Goal: Transaction & Acquisition: Purchase product/service

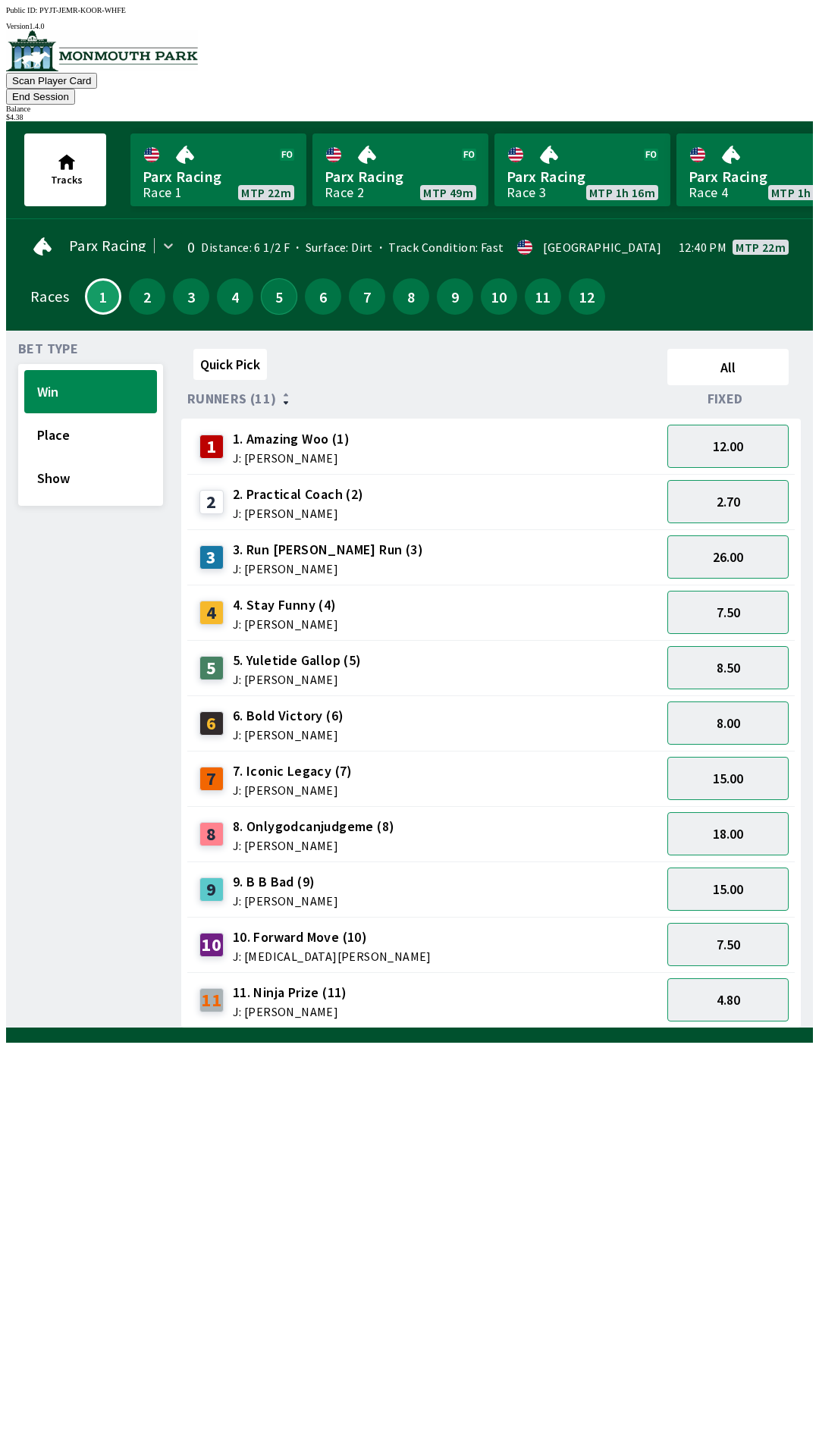
click at [265, 279] on button "5" at bounding box center [278, 296] width 36 height 36
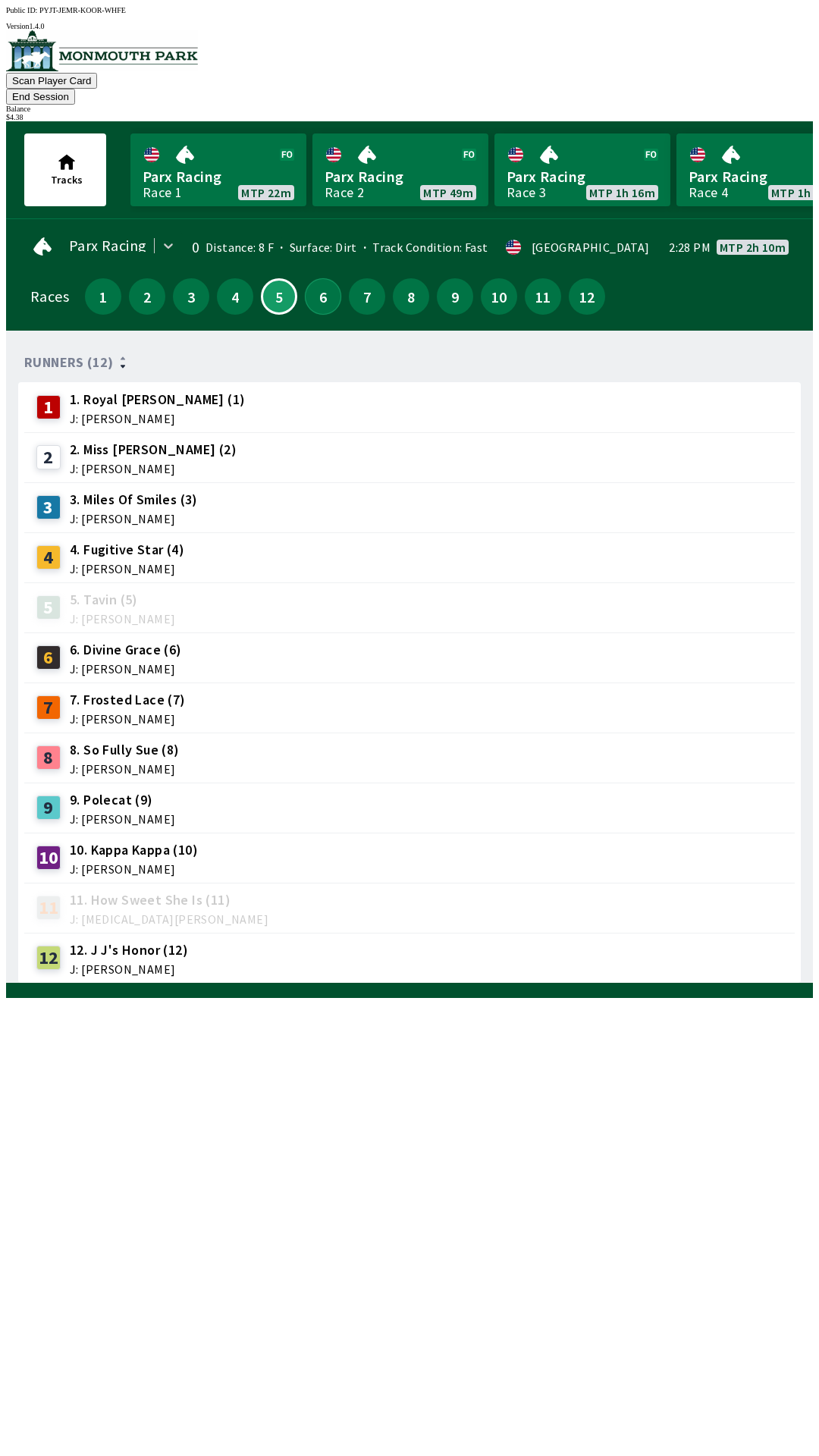
click at [313, 283] on button "6" at bounding box center [323, 296] width 36 height 36
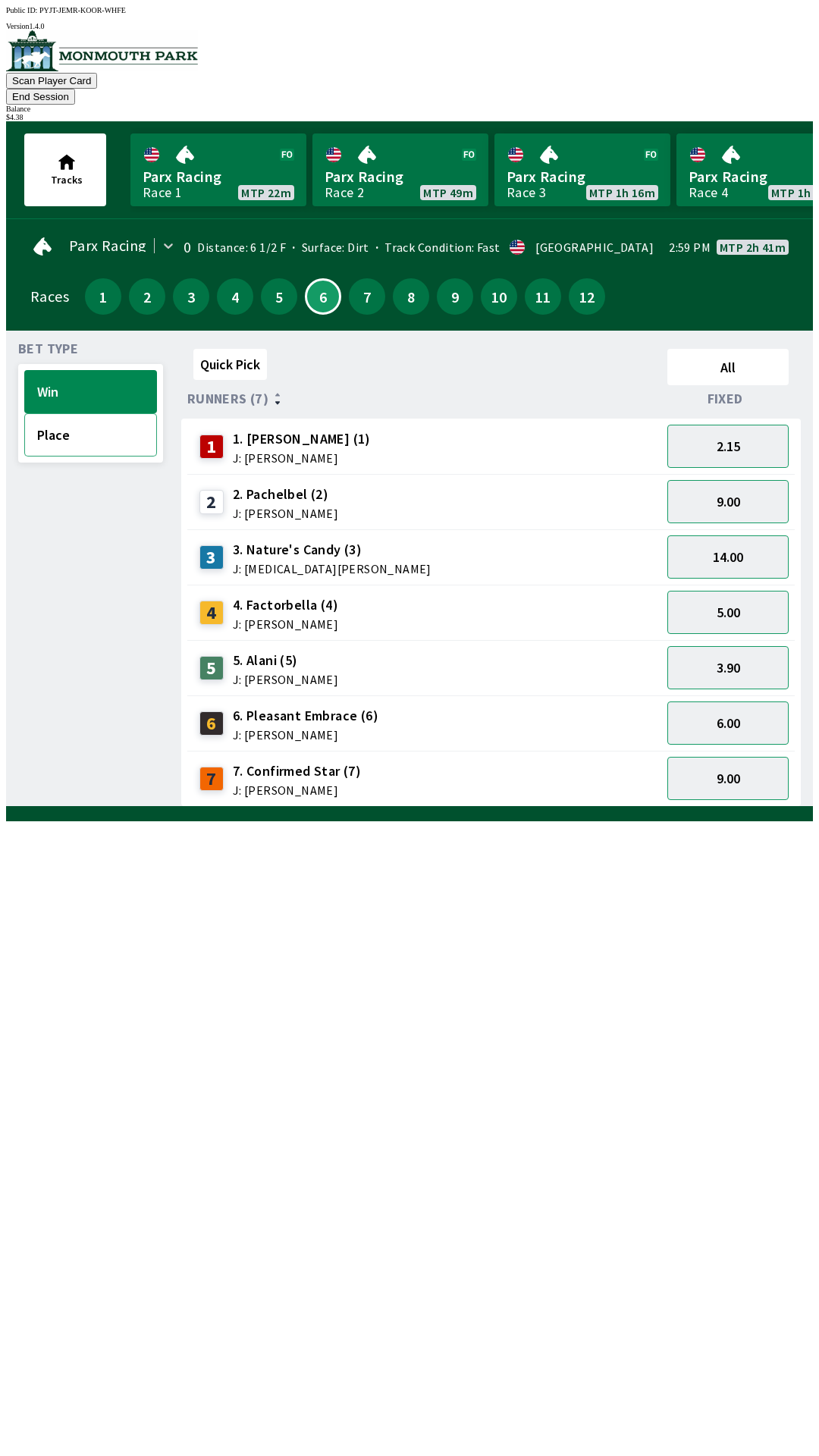
click at [115, 419] on button "Place" at bounding box center [91, 434] width 132 height 43
click at [736, 431] on button "1.30" at bounding box center [727, 445] width 121 height 43
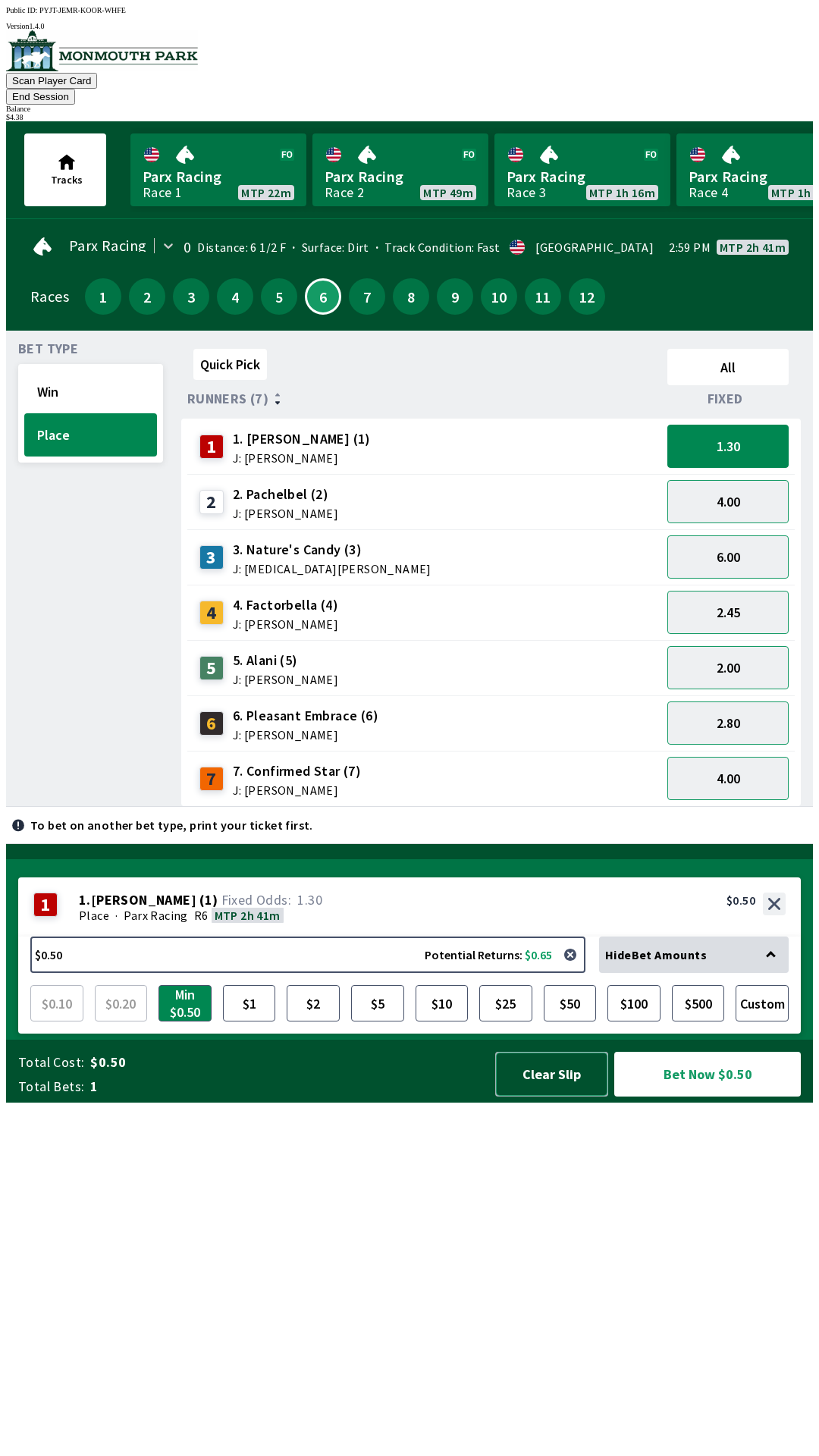
click at [547, 1096] on button "Clear Slip" at bounding box center [551, 1073] width 113 height 45
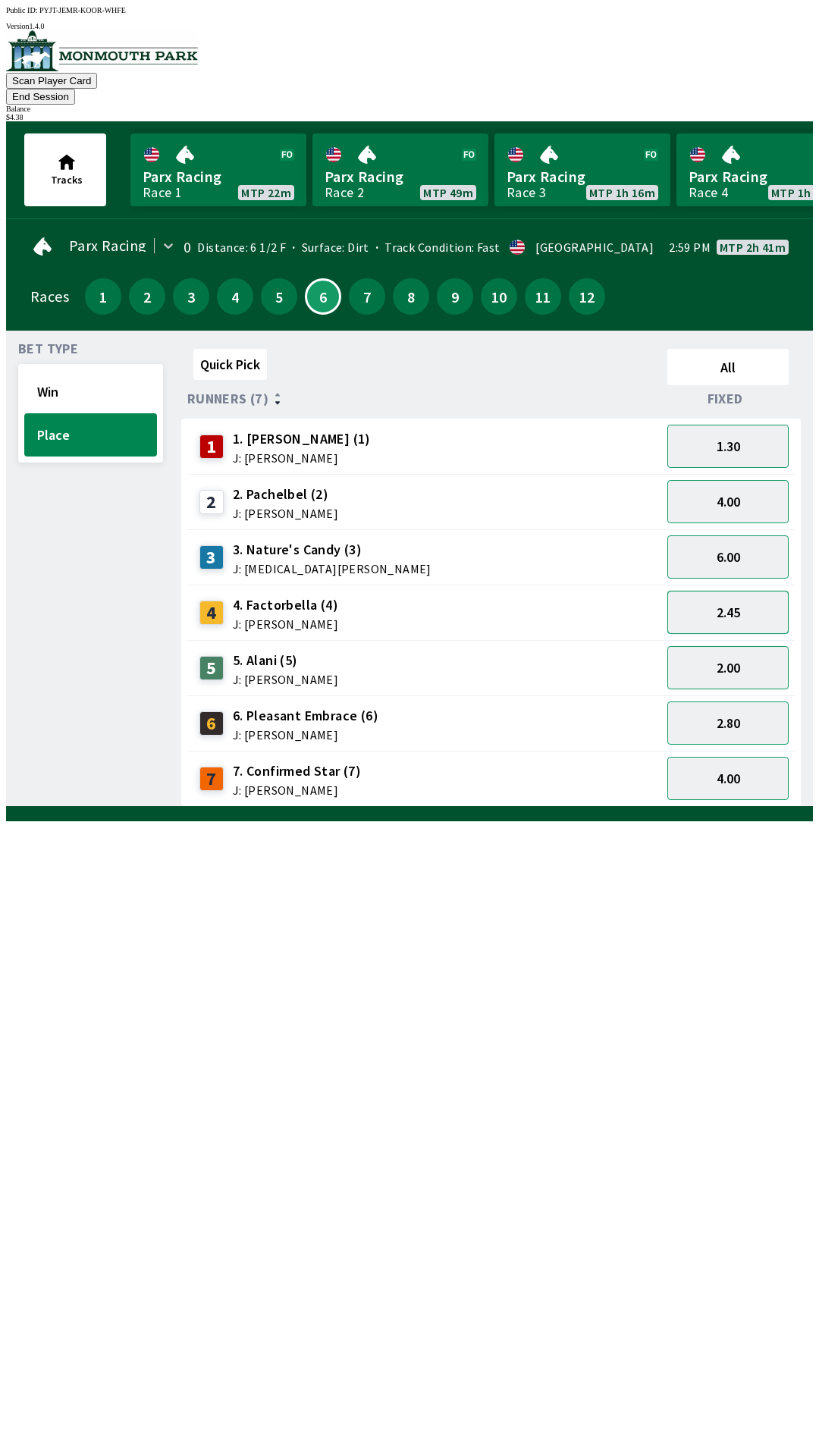
click at [738, 595] on button "2.45" at bounding box center [727, 612] width 121 height 43
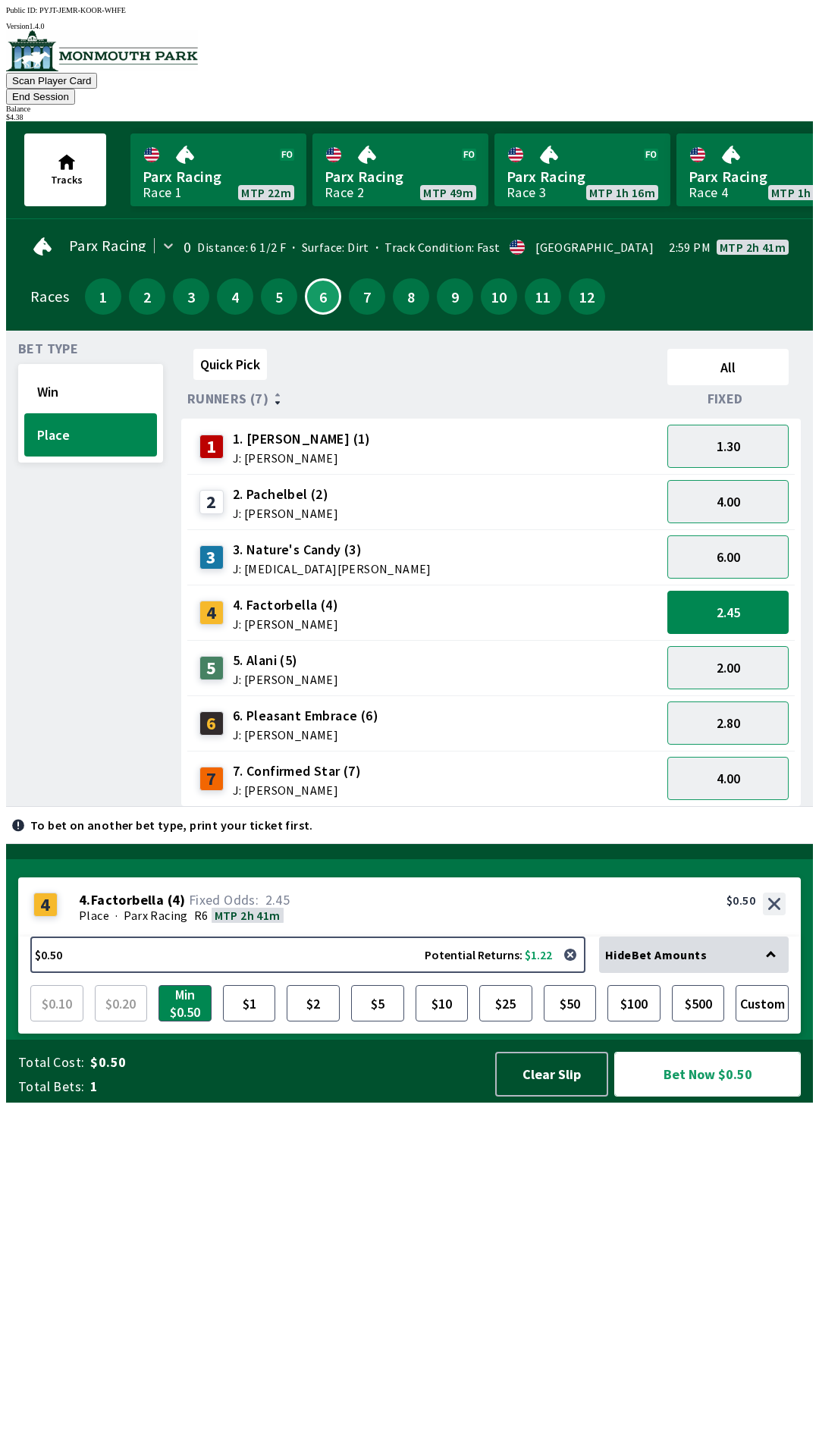
click at [704, 1096] on button "Bet Now $0.50" at bounding box center [708, 1073] width 187 height 45
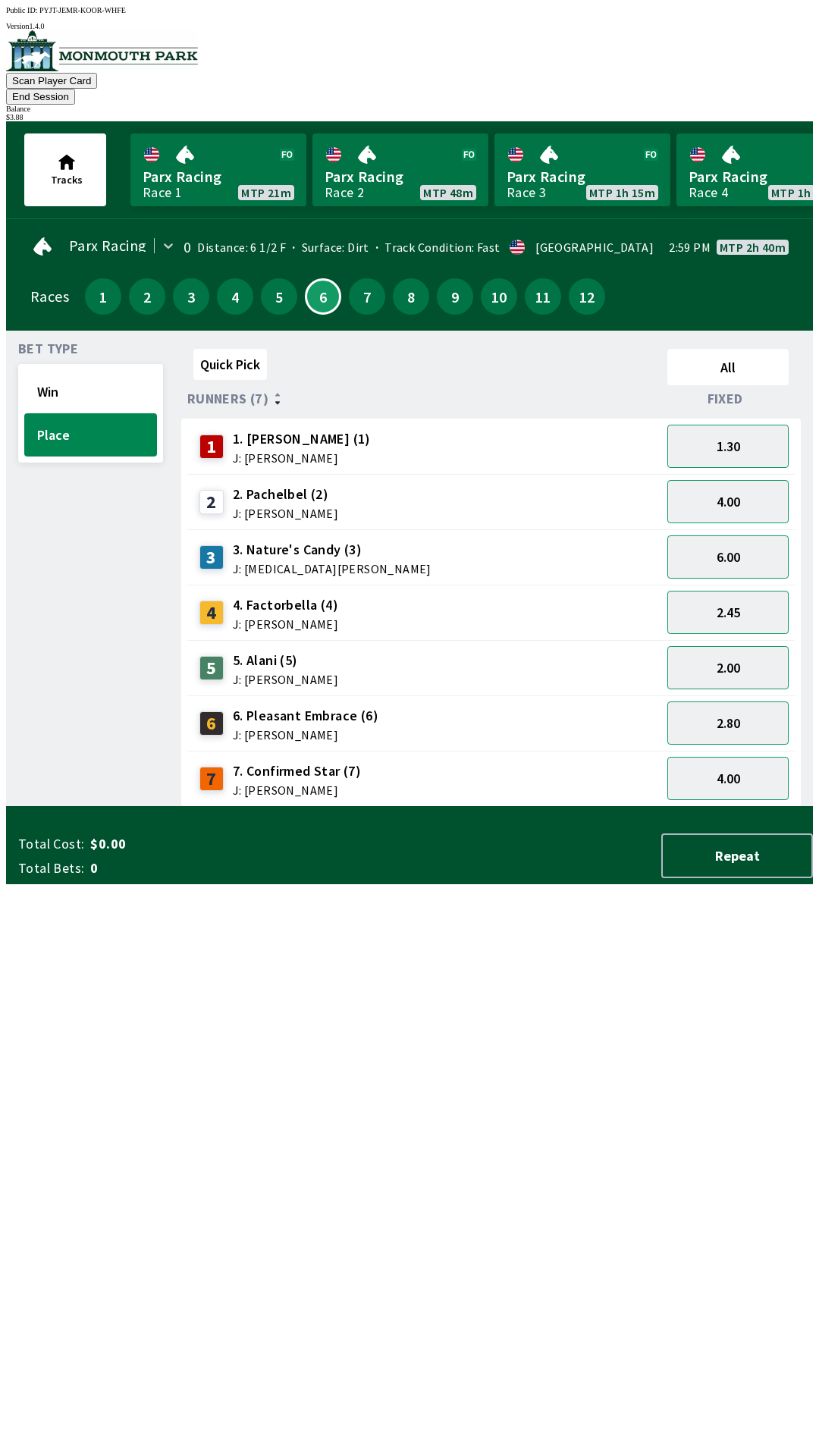
click at [60, 805] on div "Bet Type Win Place" at bounding box center [90, 574] width 145 height 464
click at [354, 281] on button "7" at bounding box center [367, 296] width 36 height 36
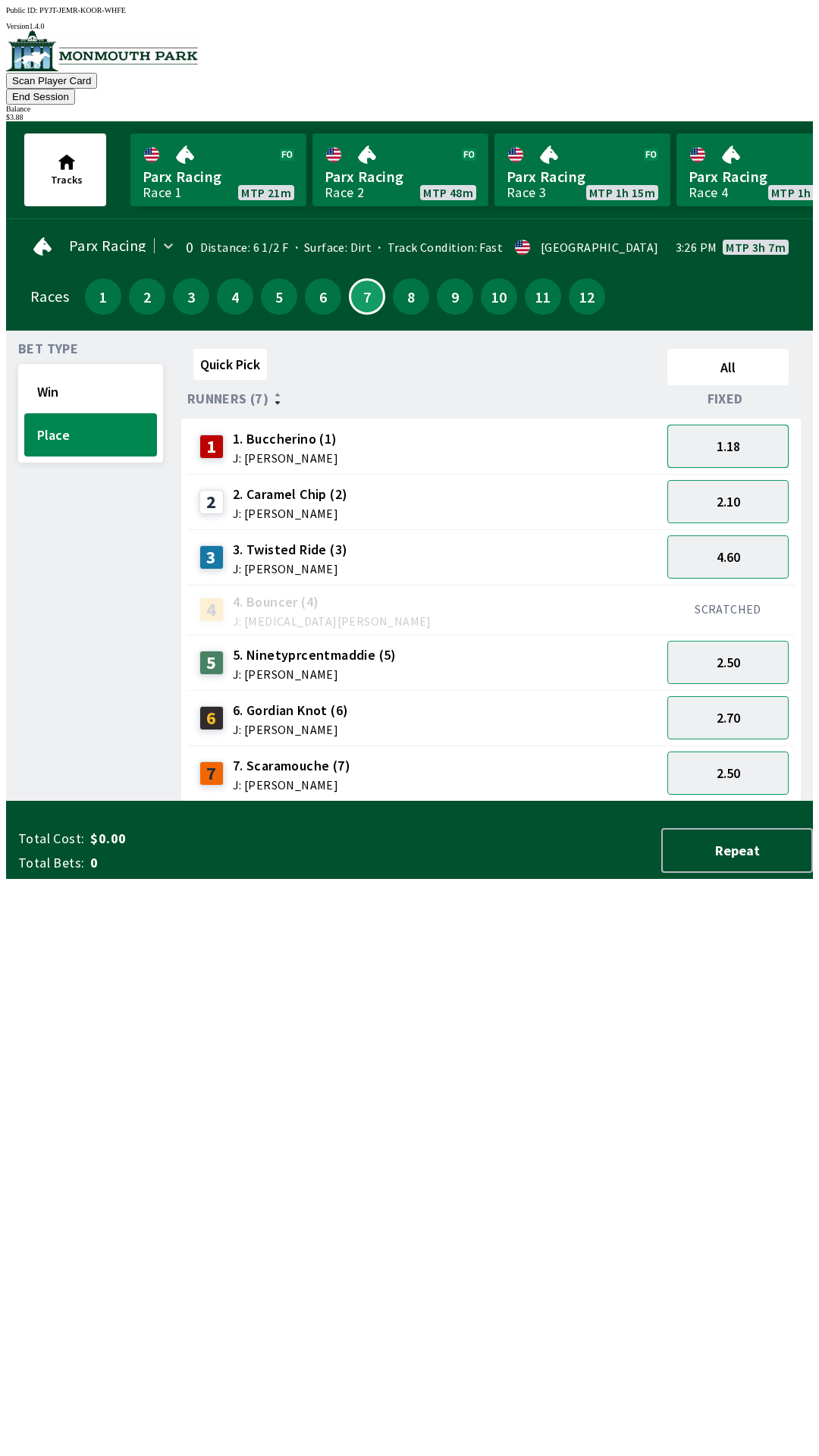
click at [744, 424] on button "1.18" at bounding box center [727, 445] width 121 height 43
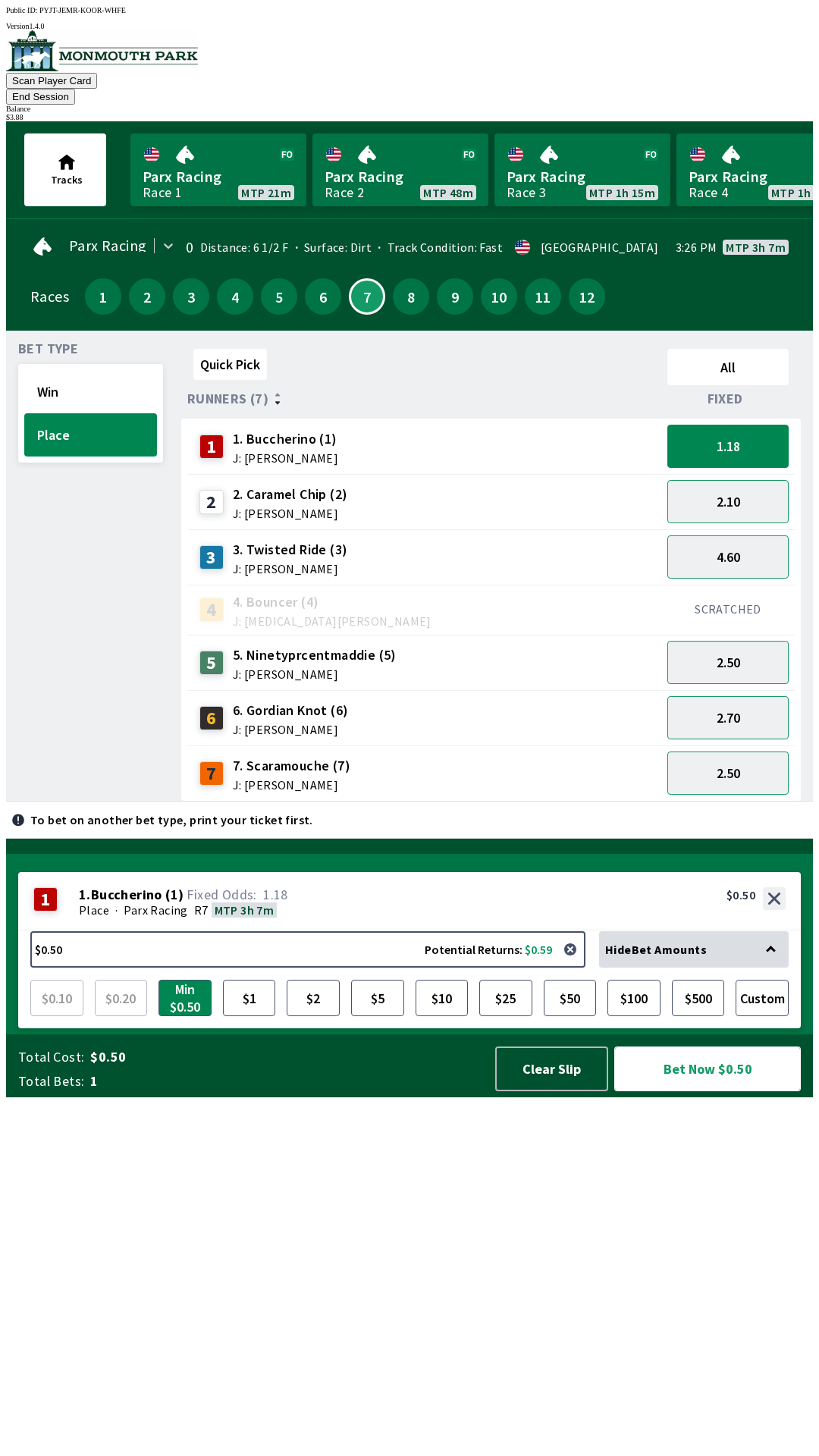
click at [696, 1091] on button "Bet Now $0.50" at bounding box center [708, 1068] width 187 height 45
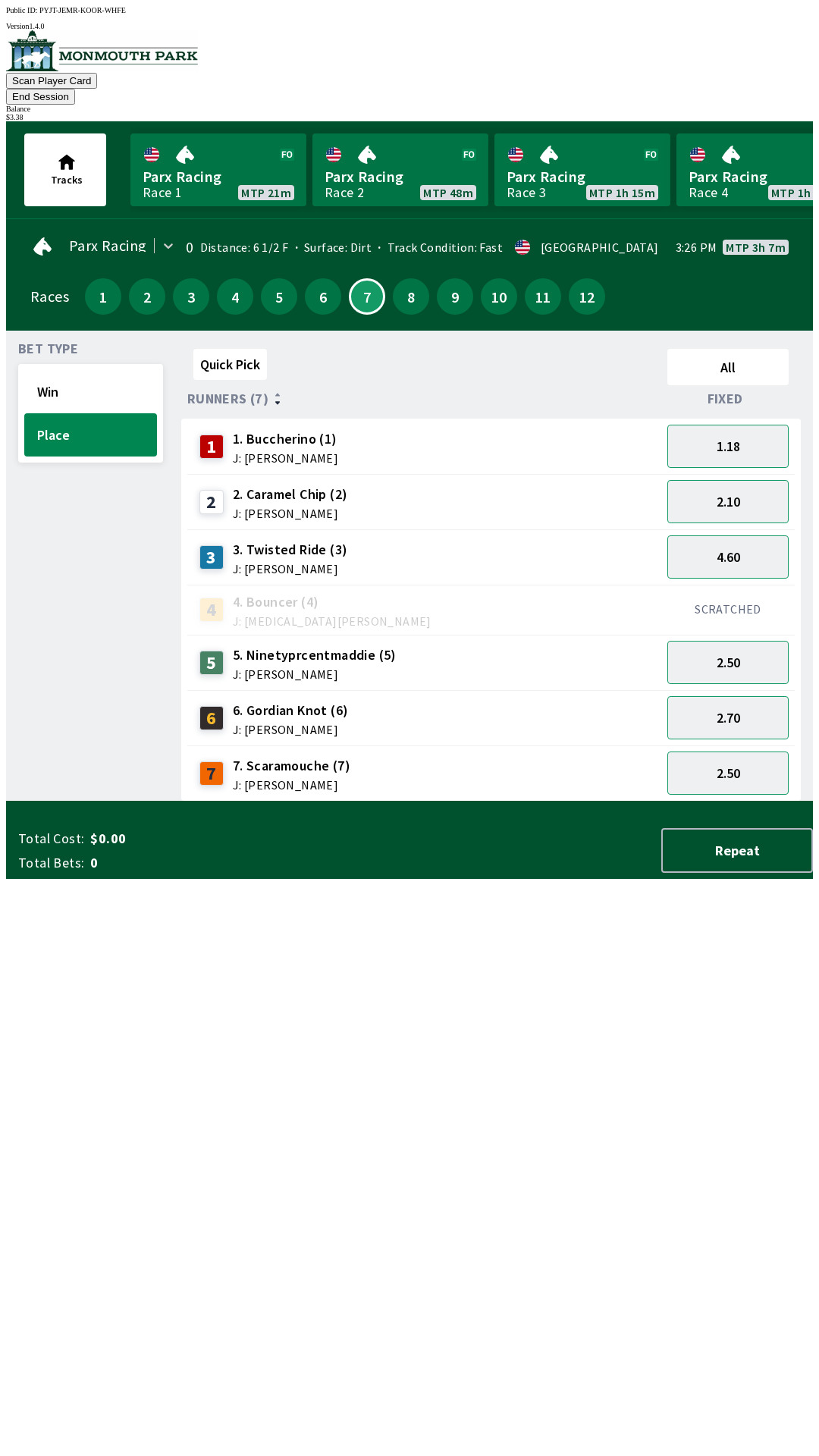
click at [69, 612] on div "Bet Type Win Place" at bounding box center [90, 572] width 145 height 459
click at [481, 279] on button "10" at bounding box center [498, 296] width 36 height 36
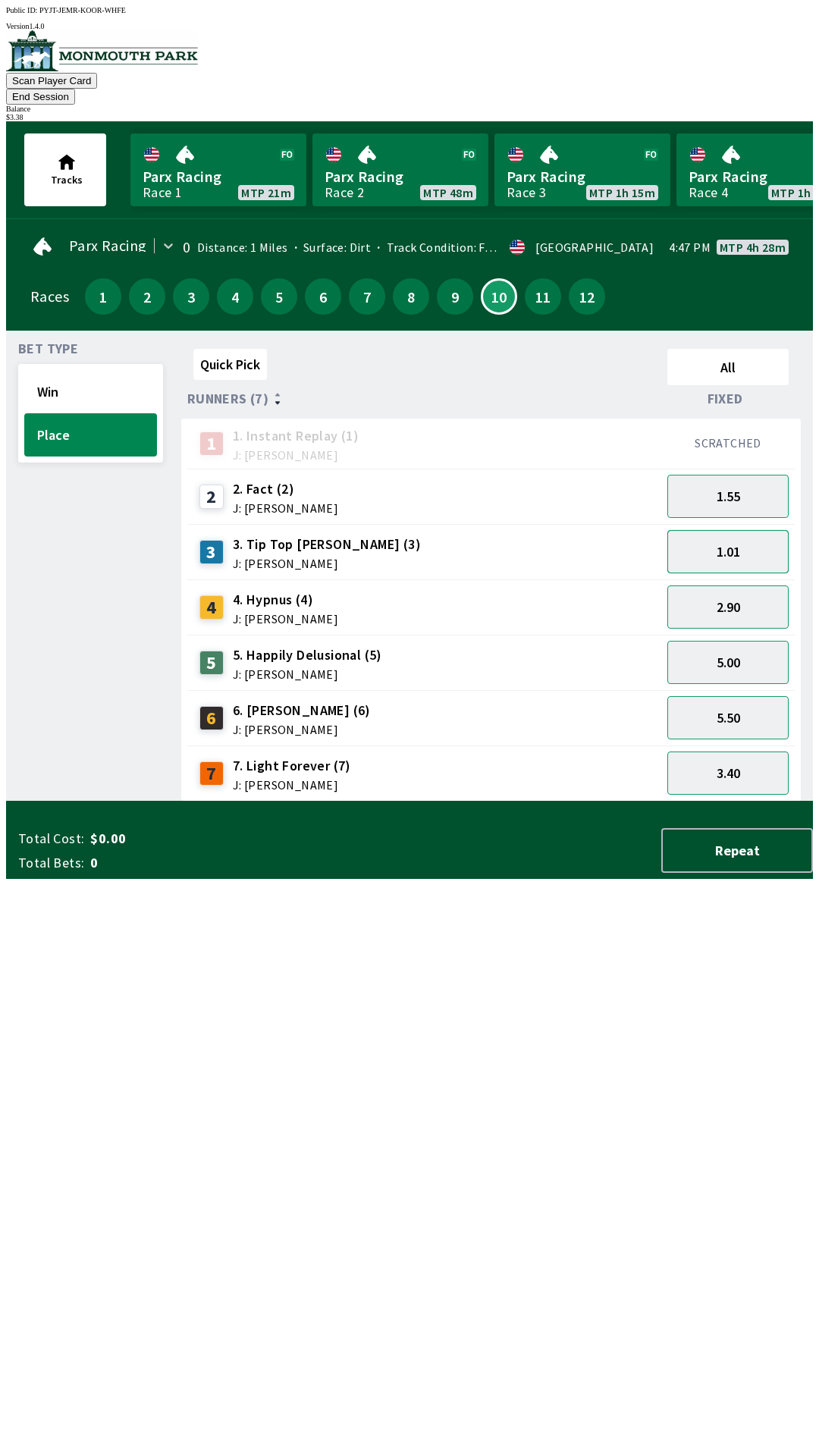
click at [736, 530] on button "1.01" at bounding box center [727, 552] width 121 height 43
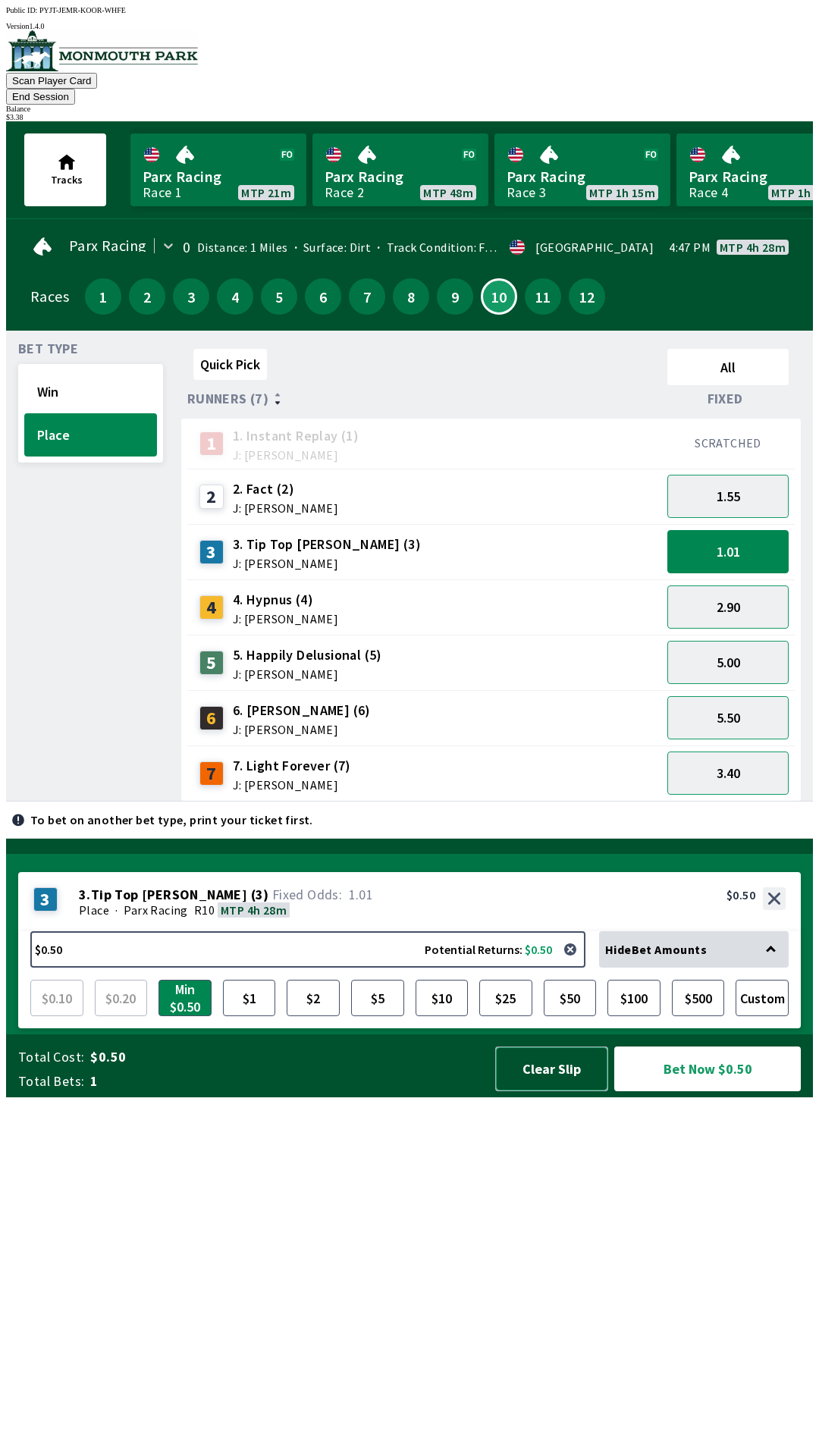
click at [541, 1091] on button "Clear Slip" at bounding box center [551, 1068] width 113 height 45
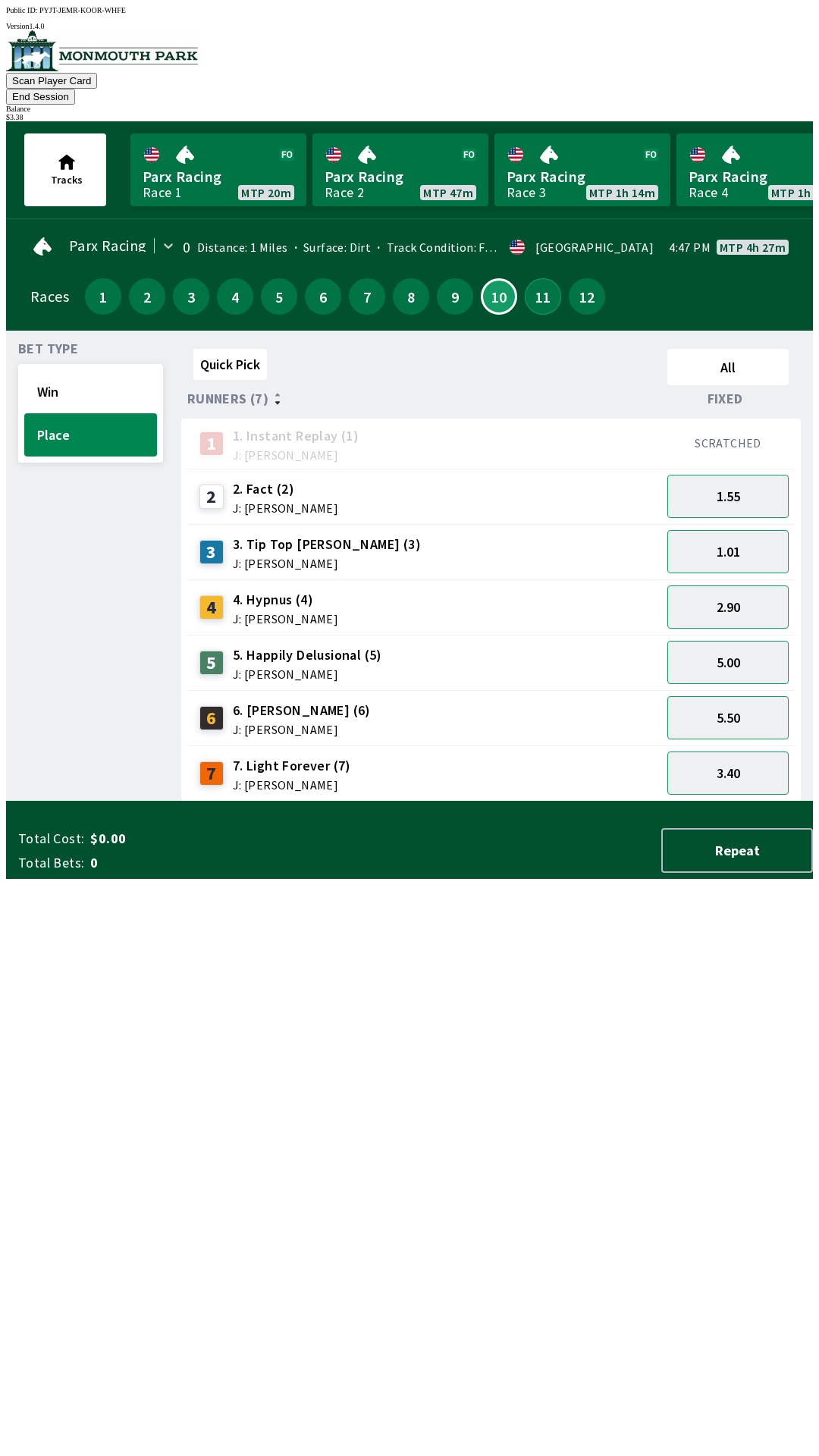
click at [530, 278] on button "11" at bounding box center [542, 296] width 36 height 36
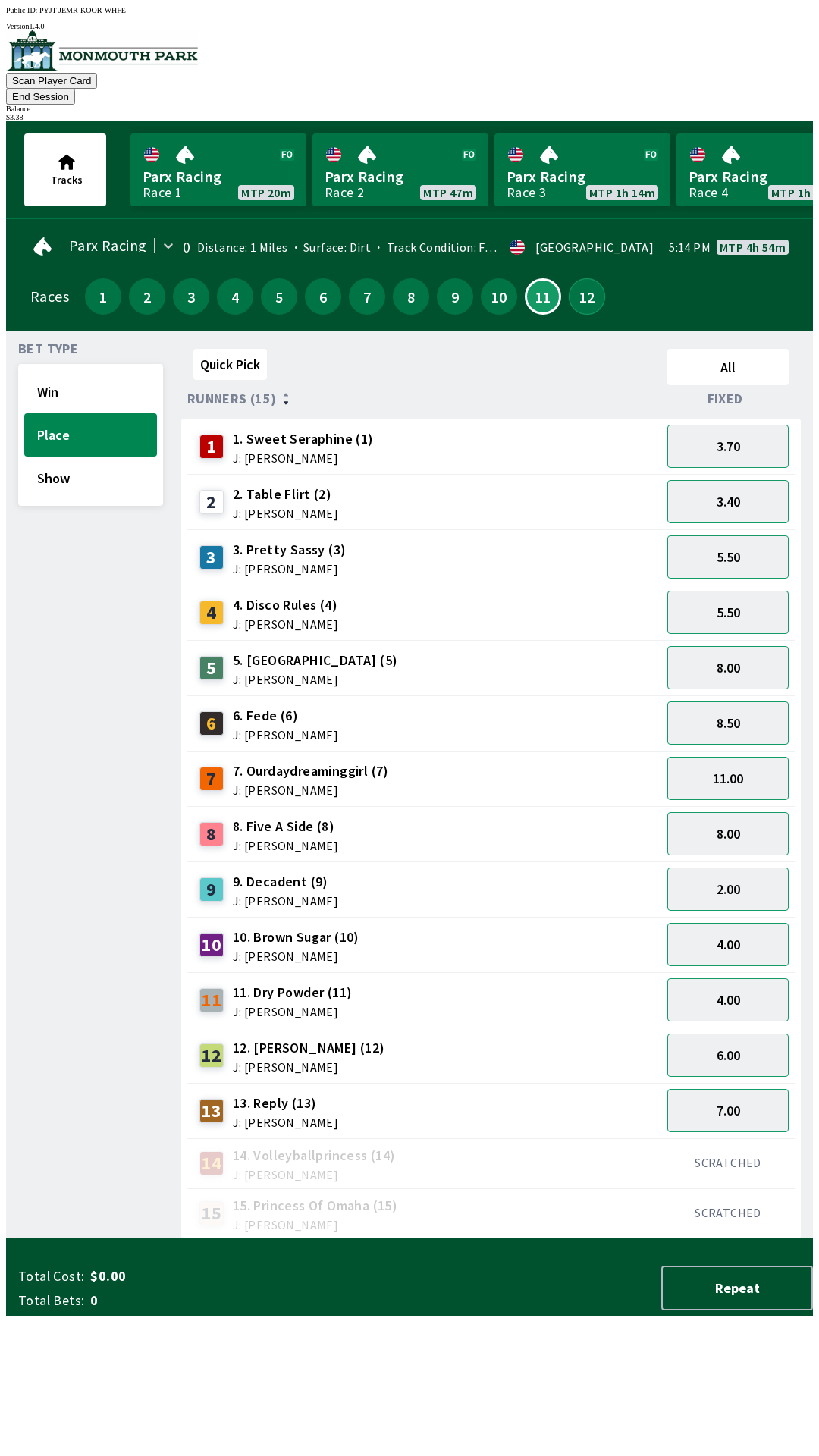
click at [572, 281] on button "12" at bounding box center [586, 296] width 36 height 36
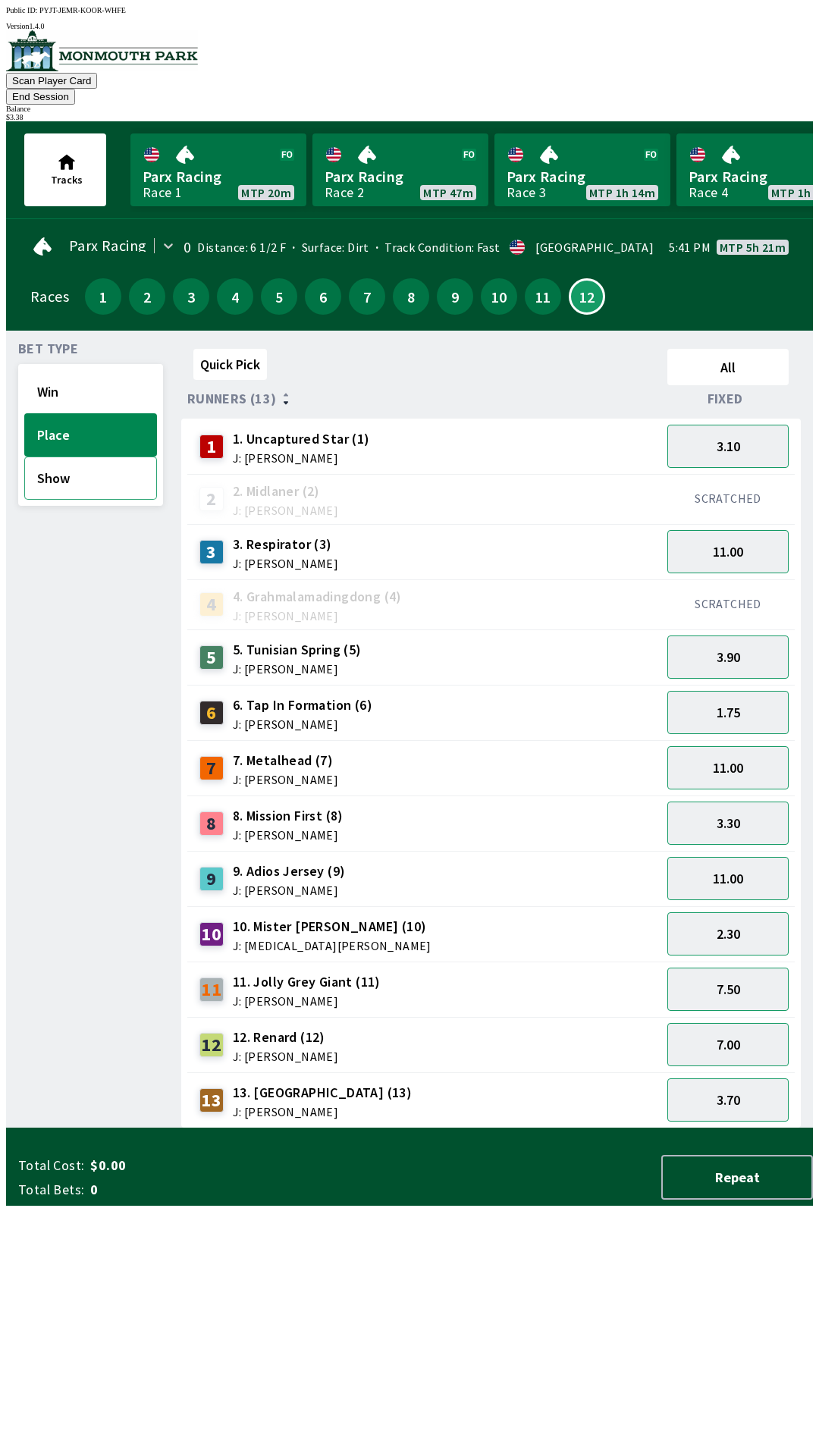
click at [85, 465] on button "Show" at bounding box center [91, 478] width 132 height 43
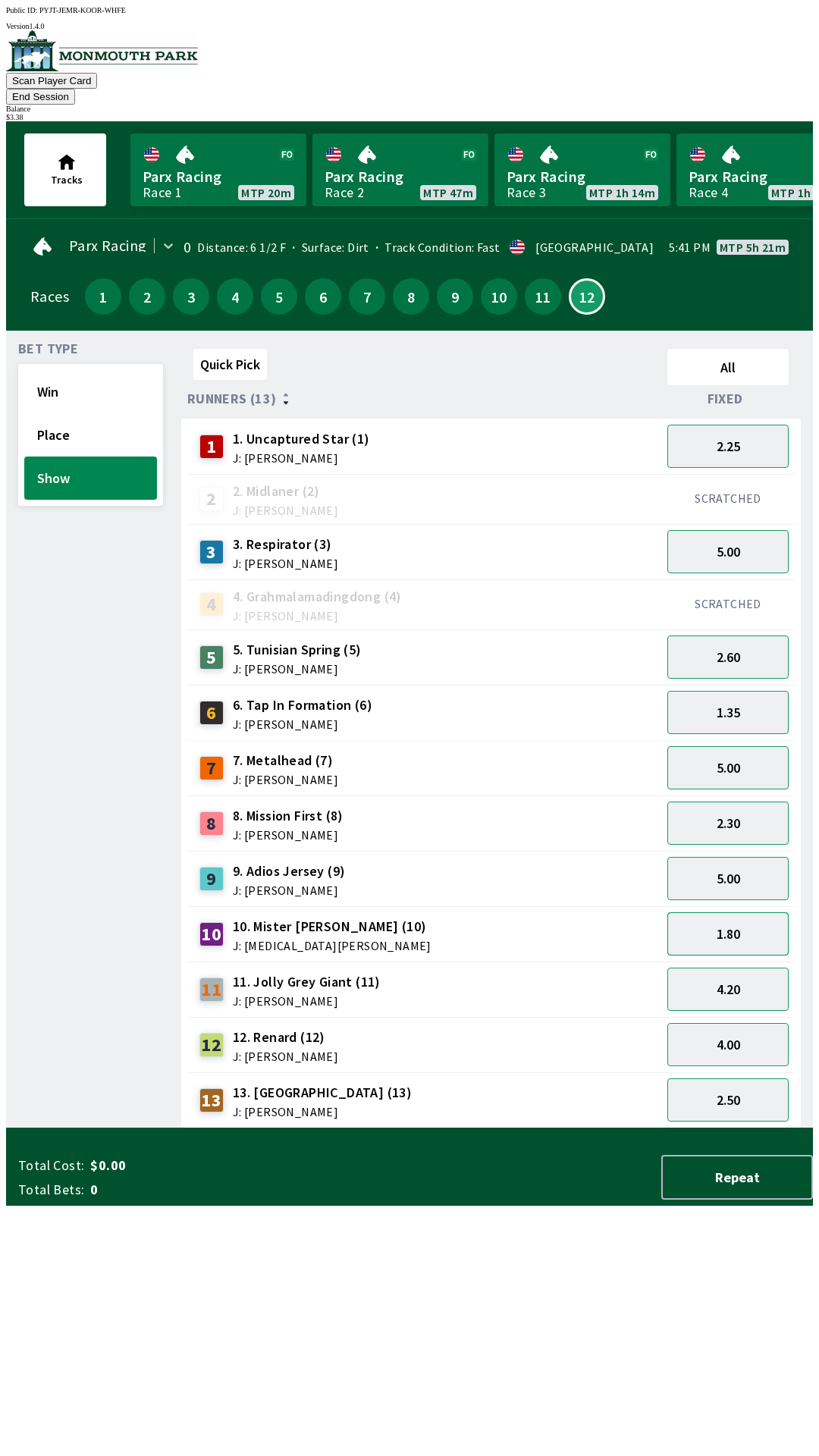
click at [748, 912] on button "1.80" at bounding box center [727, 933] width 121 height 43
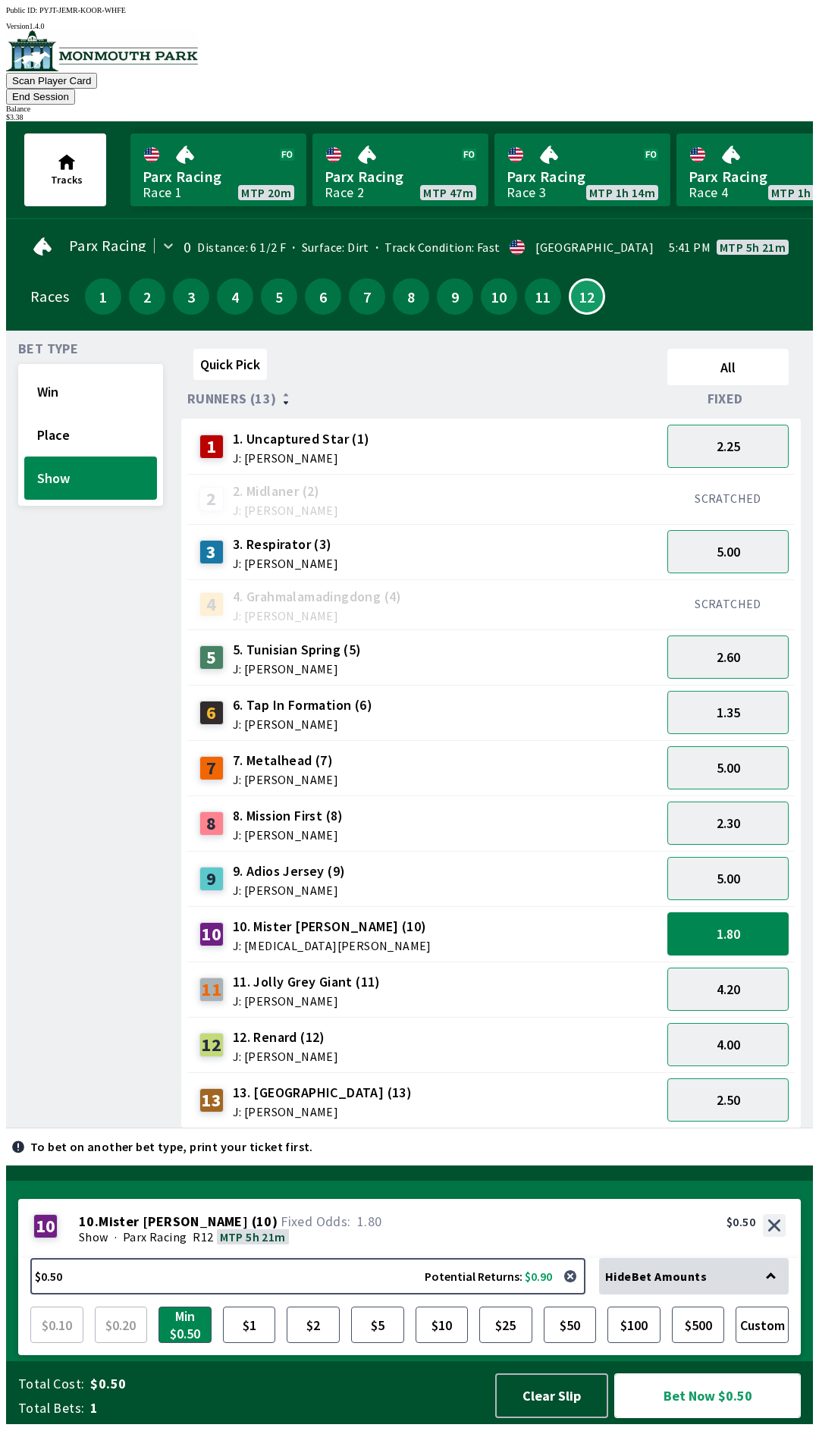
click at [706, 1418] on button "Bet Now $0.50" at bounding box center [708, 1395] width 187 height 45
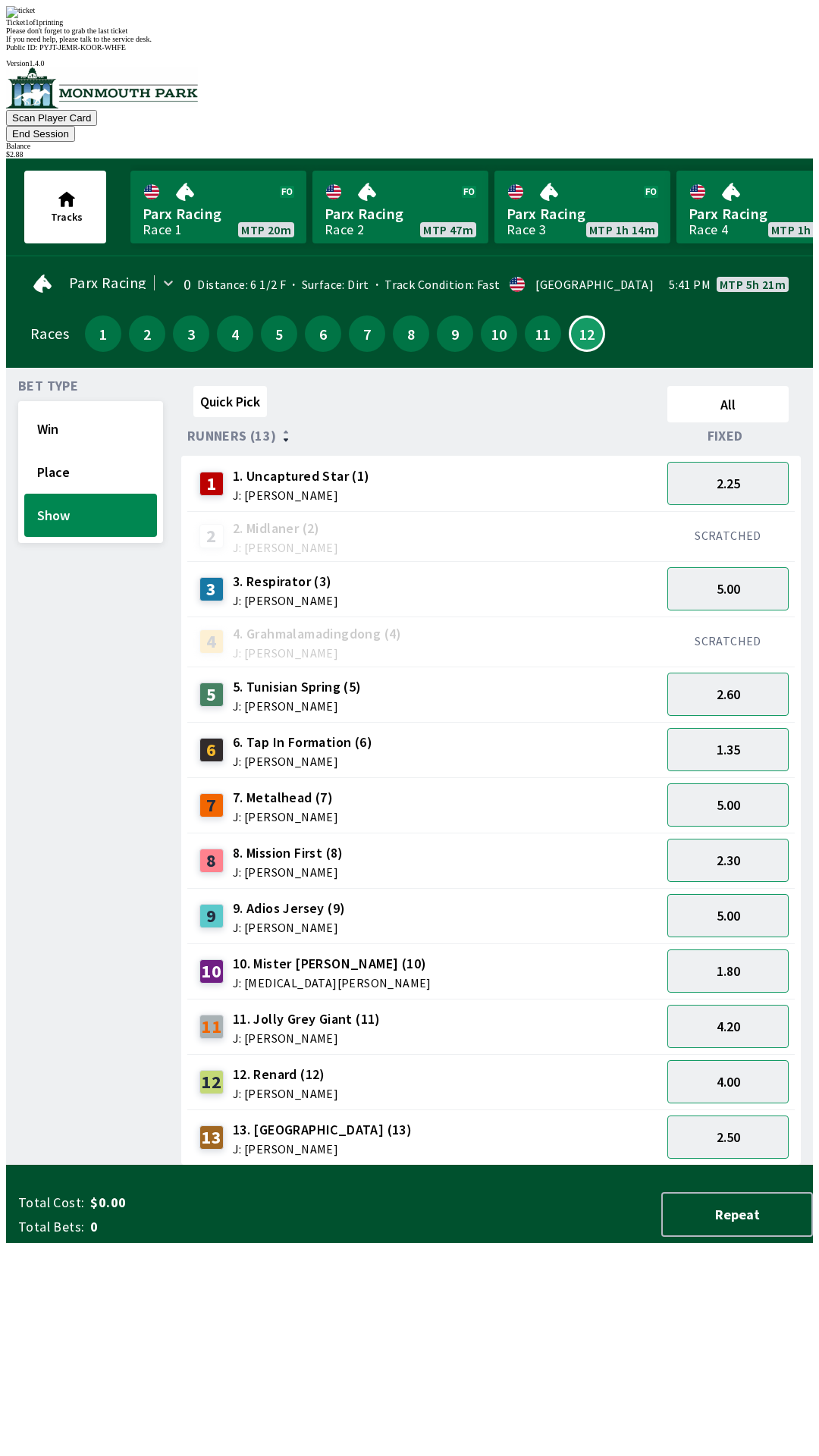
click at [39, 921] on div "Bet Type Win Place Show" at bounding box center [90, 773] width 145 height 786
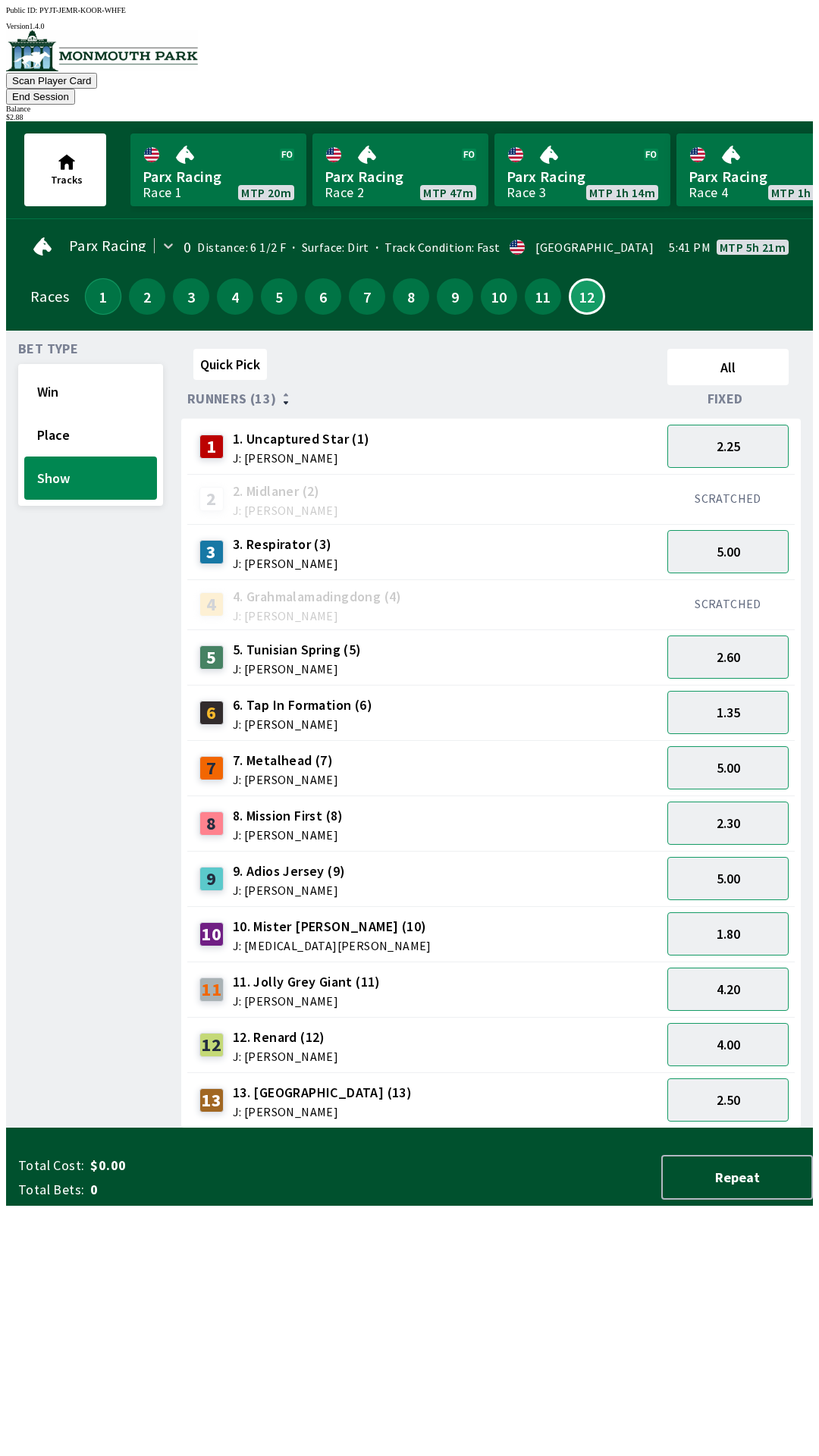
click at [88, 278] on button "1" at bounding box center [103, 296] width 36 height 36
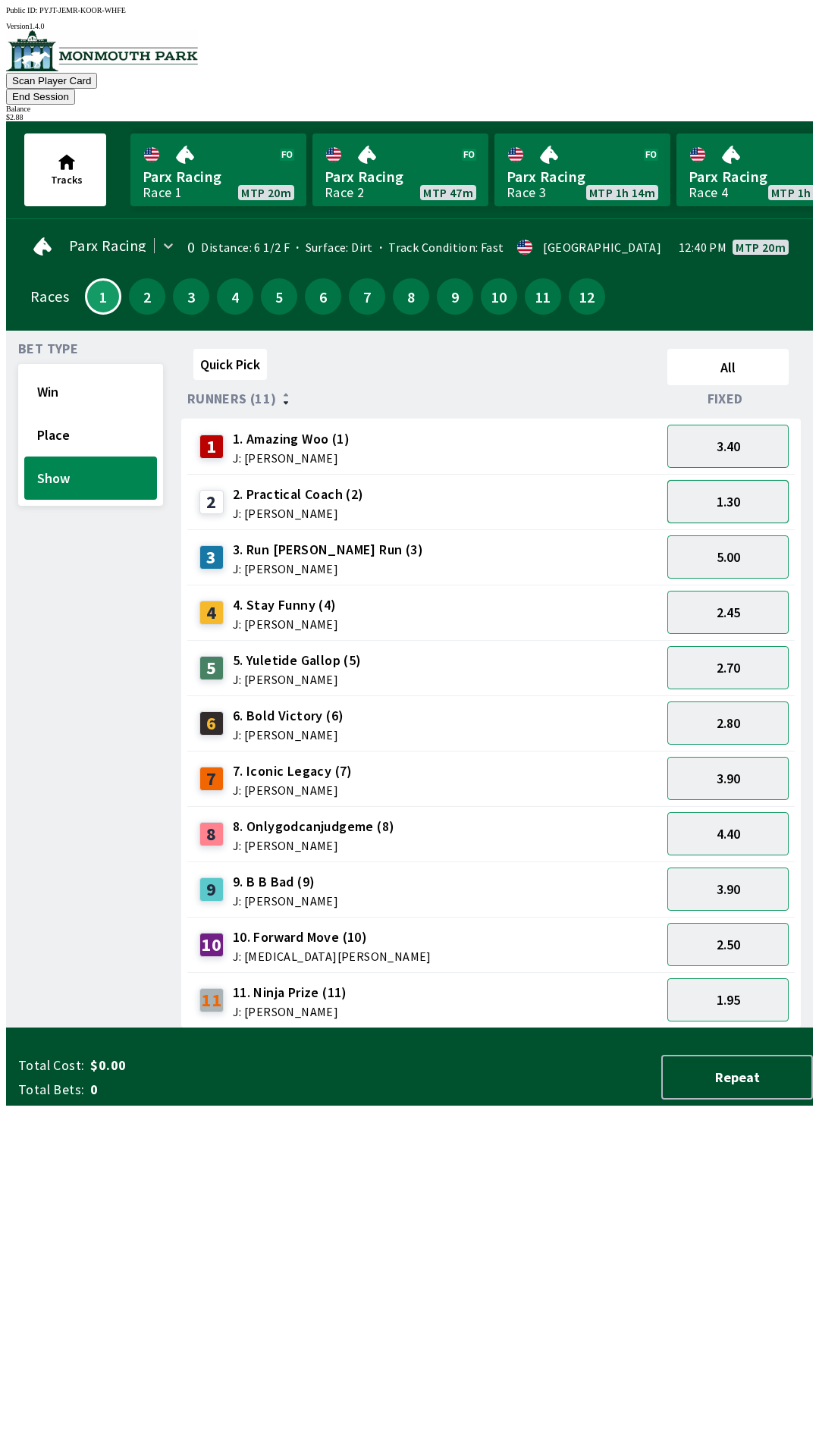
click at [759, 480] on button "1.30" at bounding box center [727, 501] width 121 height 43
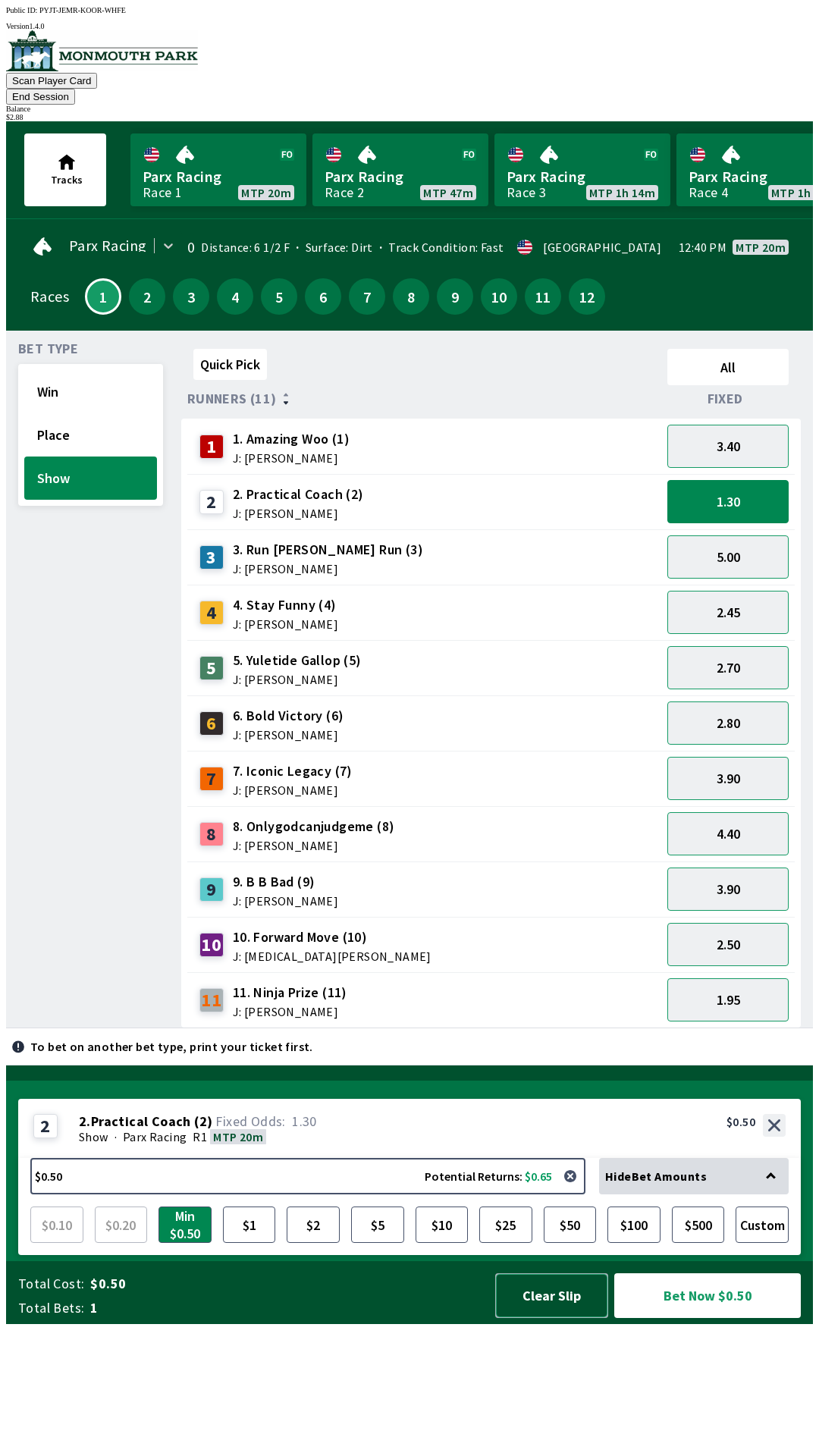
click at [537, 1318] on button "Clear Slip" at bounding box center [551, 1295] width 113 height 45
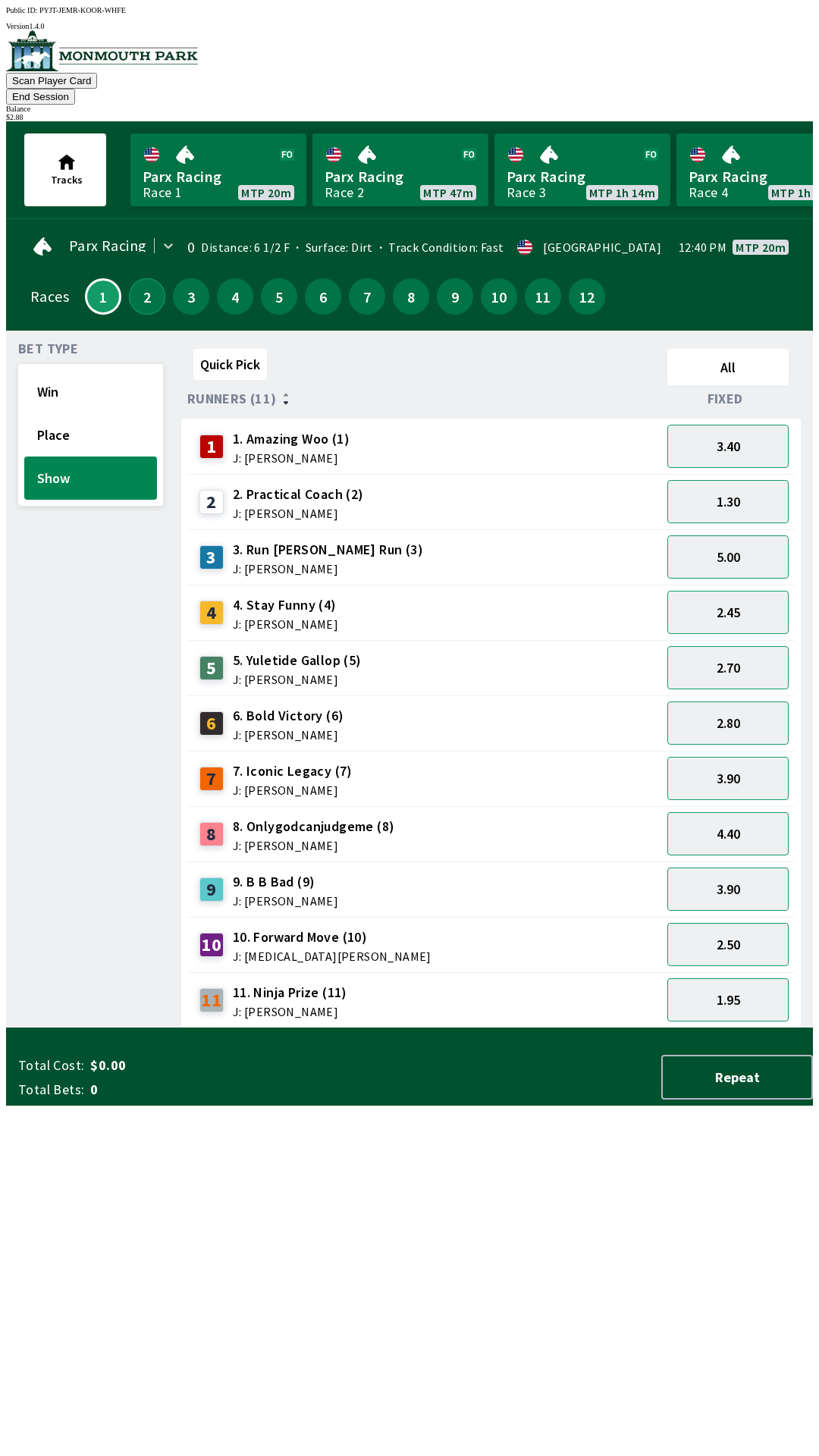
click at [141, 278] on button "2" at bounding box center [147, 296] width 36 height 36
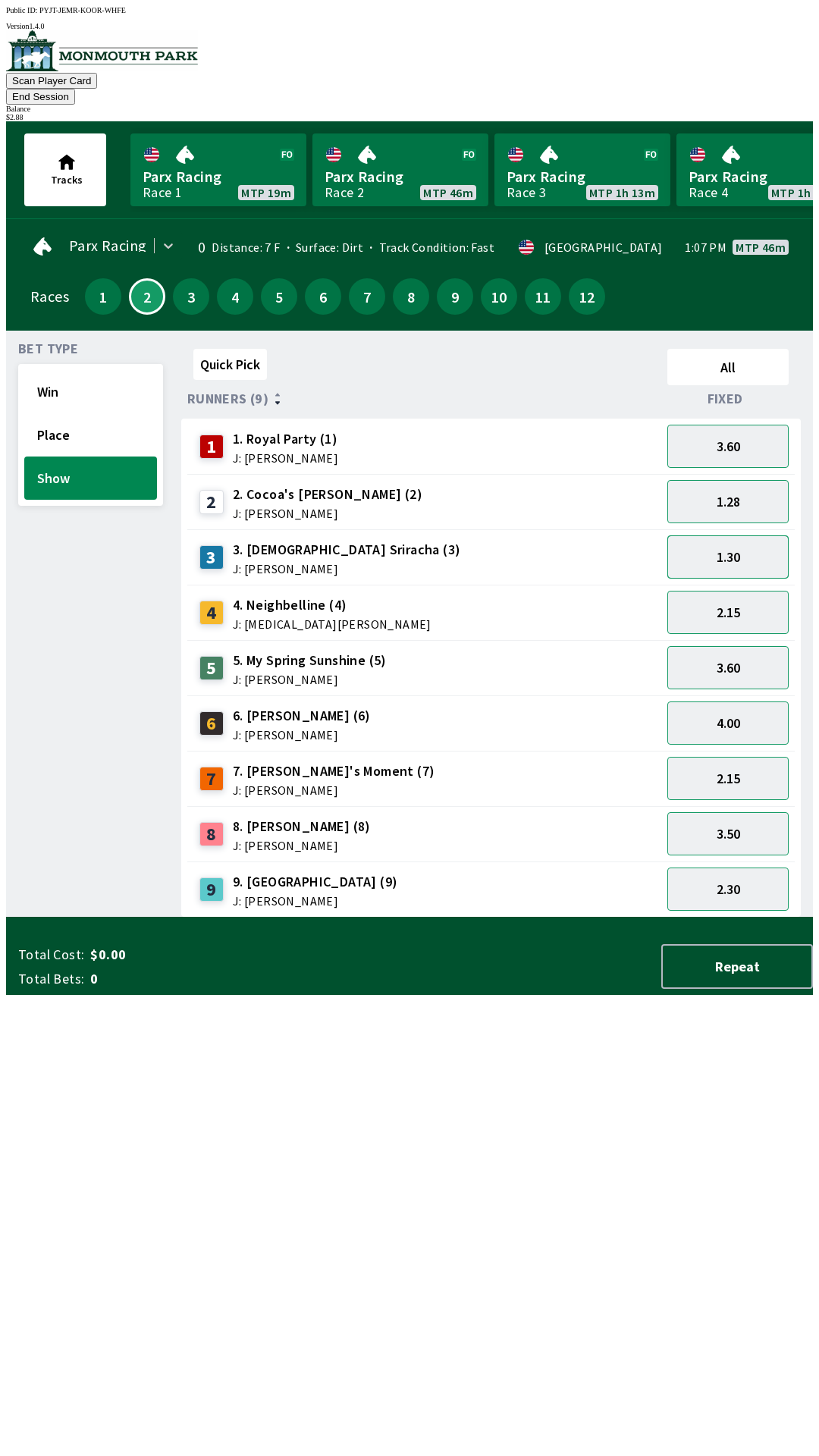
click at [747, 540] on button "1.30" at bounding box center [727, 557] width 121 height 43
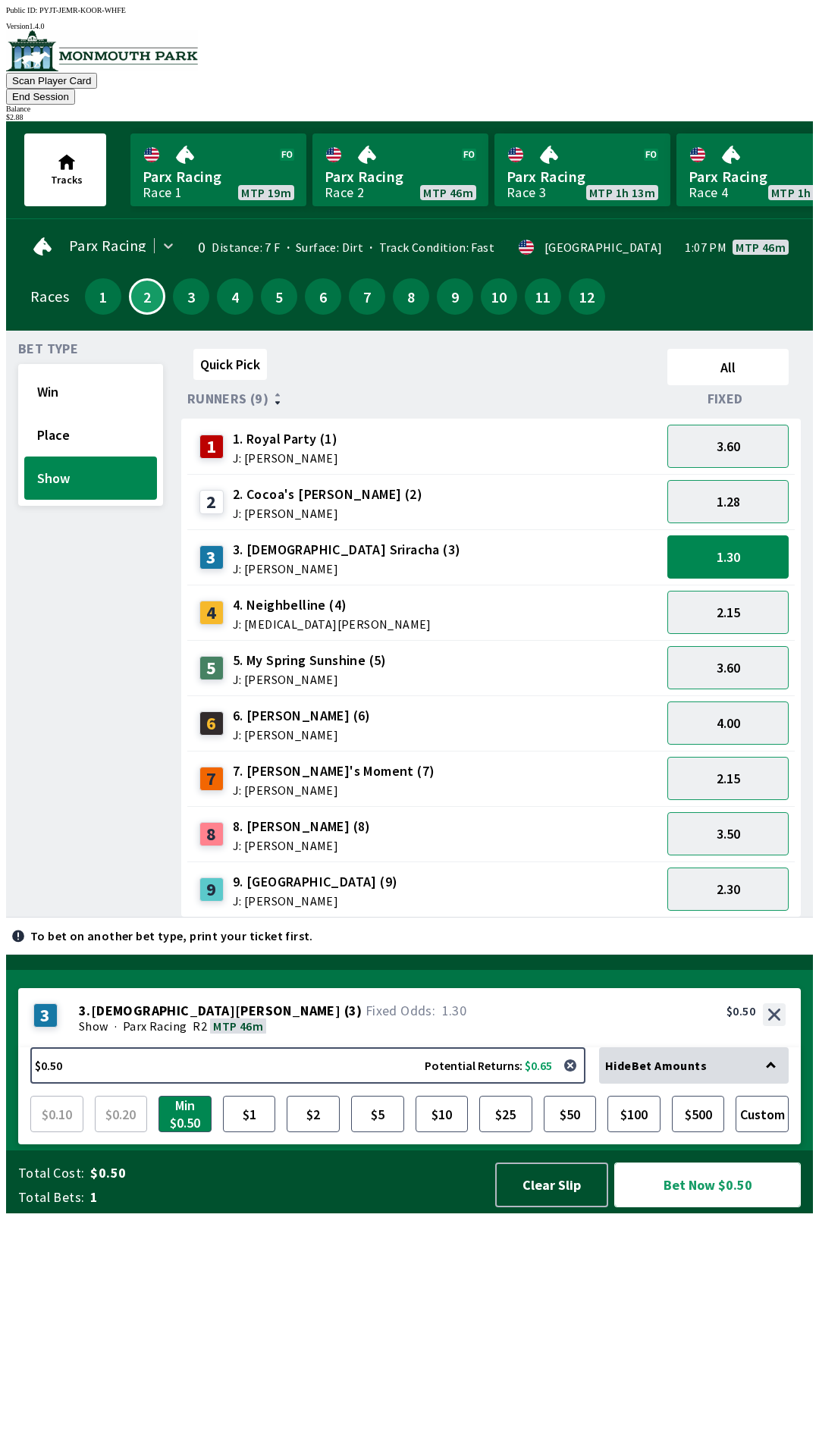
click at [701, 1207] on button "Bet Now $0.50" at bounding box center [708, 1184] width 187 height 45
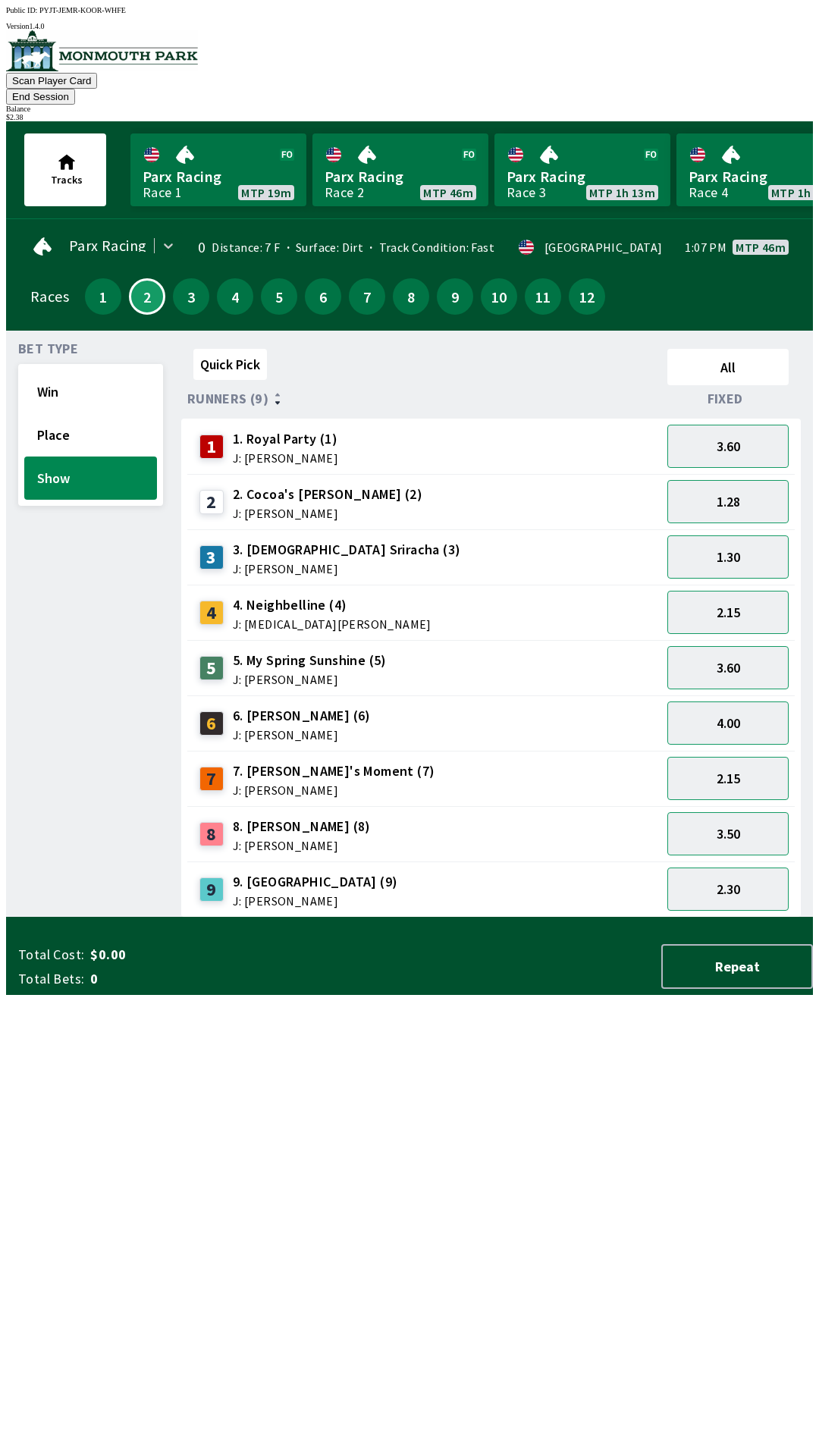
click at [59, 618] on div "Bet Type Win Place Show" at bounding box center [90, 630] width 145 height 574
click at [173, 281] on button "3" at bounding box center [191, 296] width 36 height 36
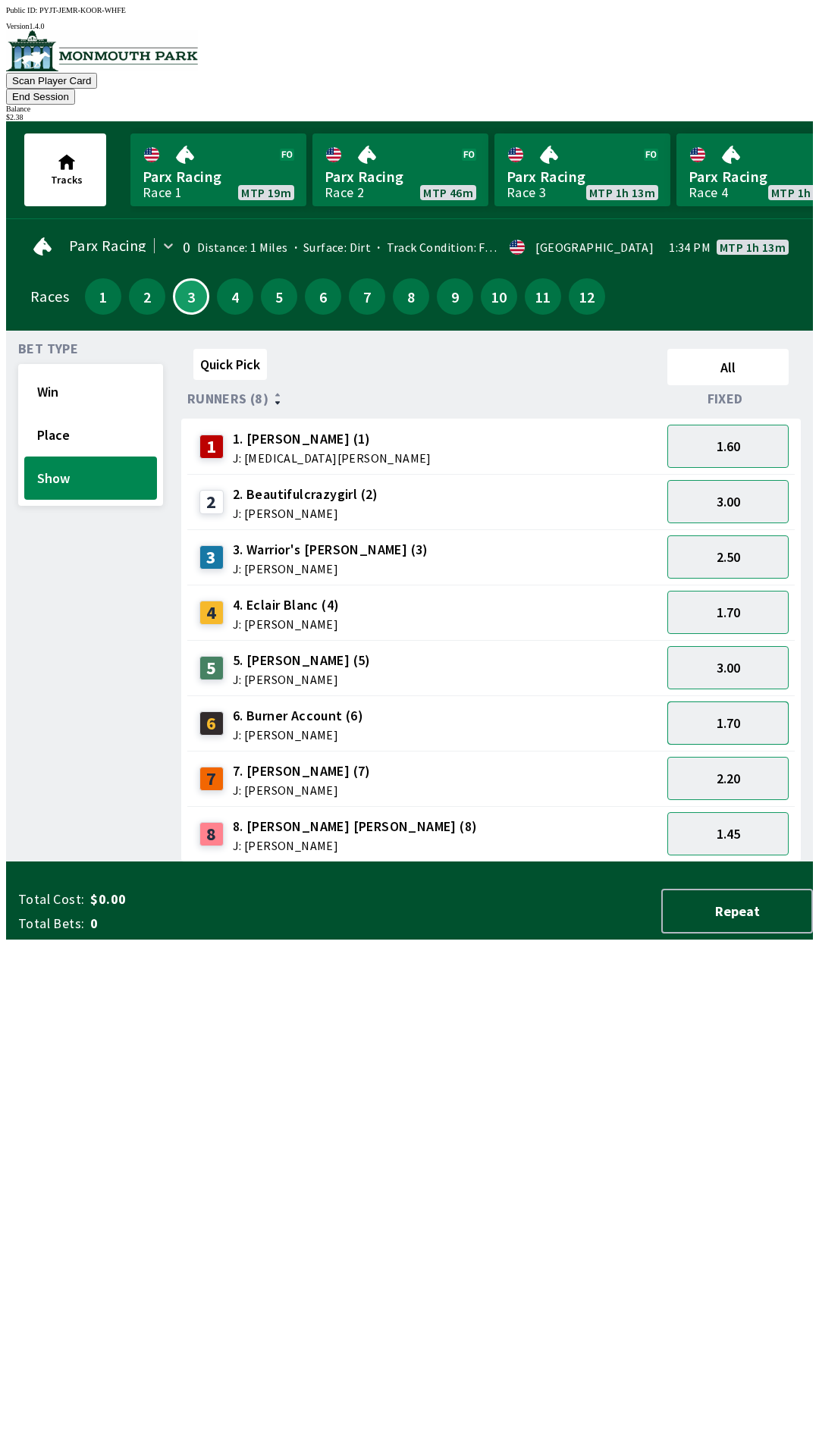
click at [744, 701] on button "1.70" at bounding box center [727, 722] width 121 height 43
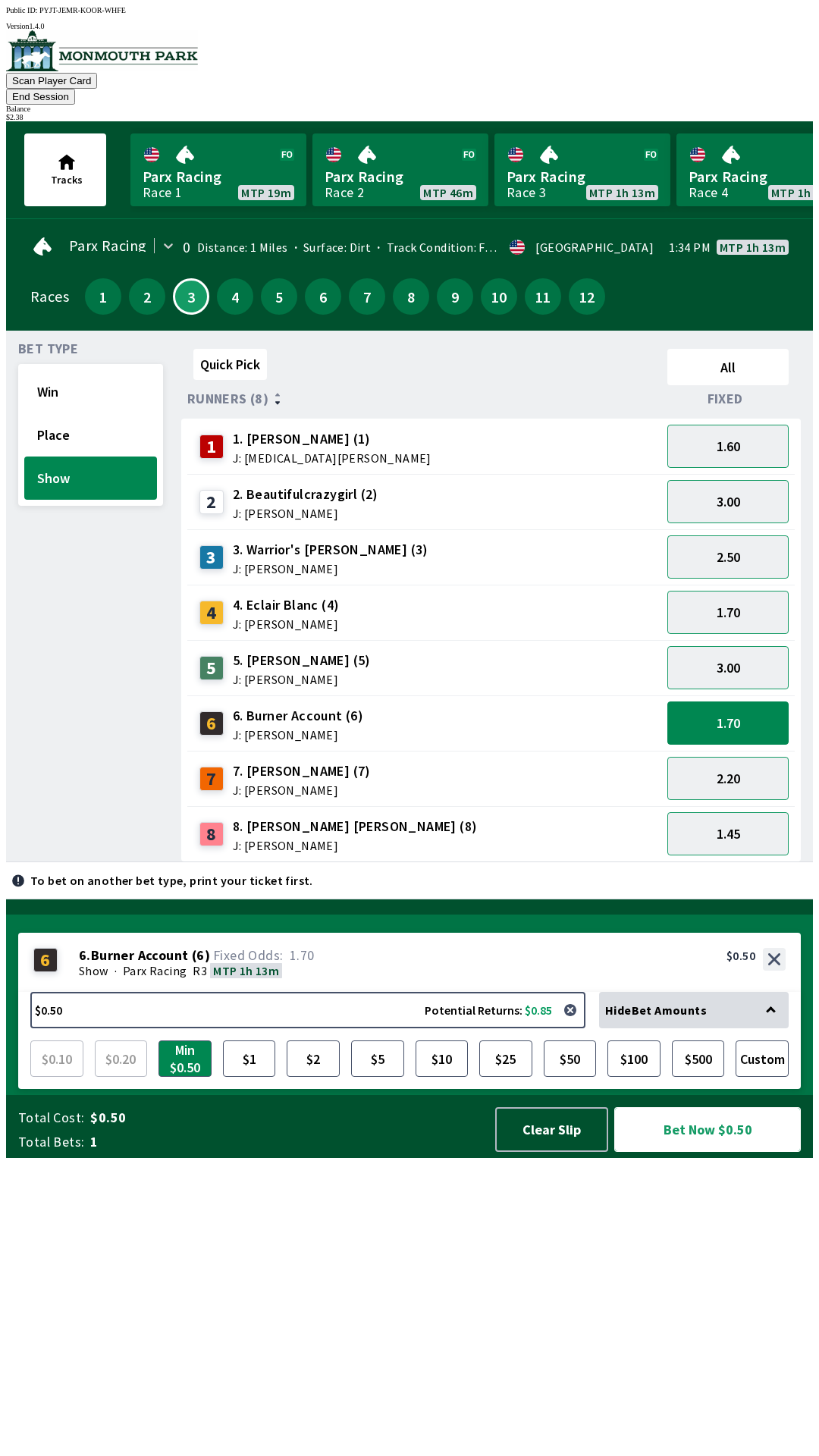
click at [710, 1151] on button "Bet Now $0.50" at bounding box center [708, 1129] width 187 height 45
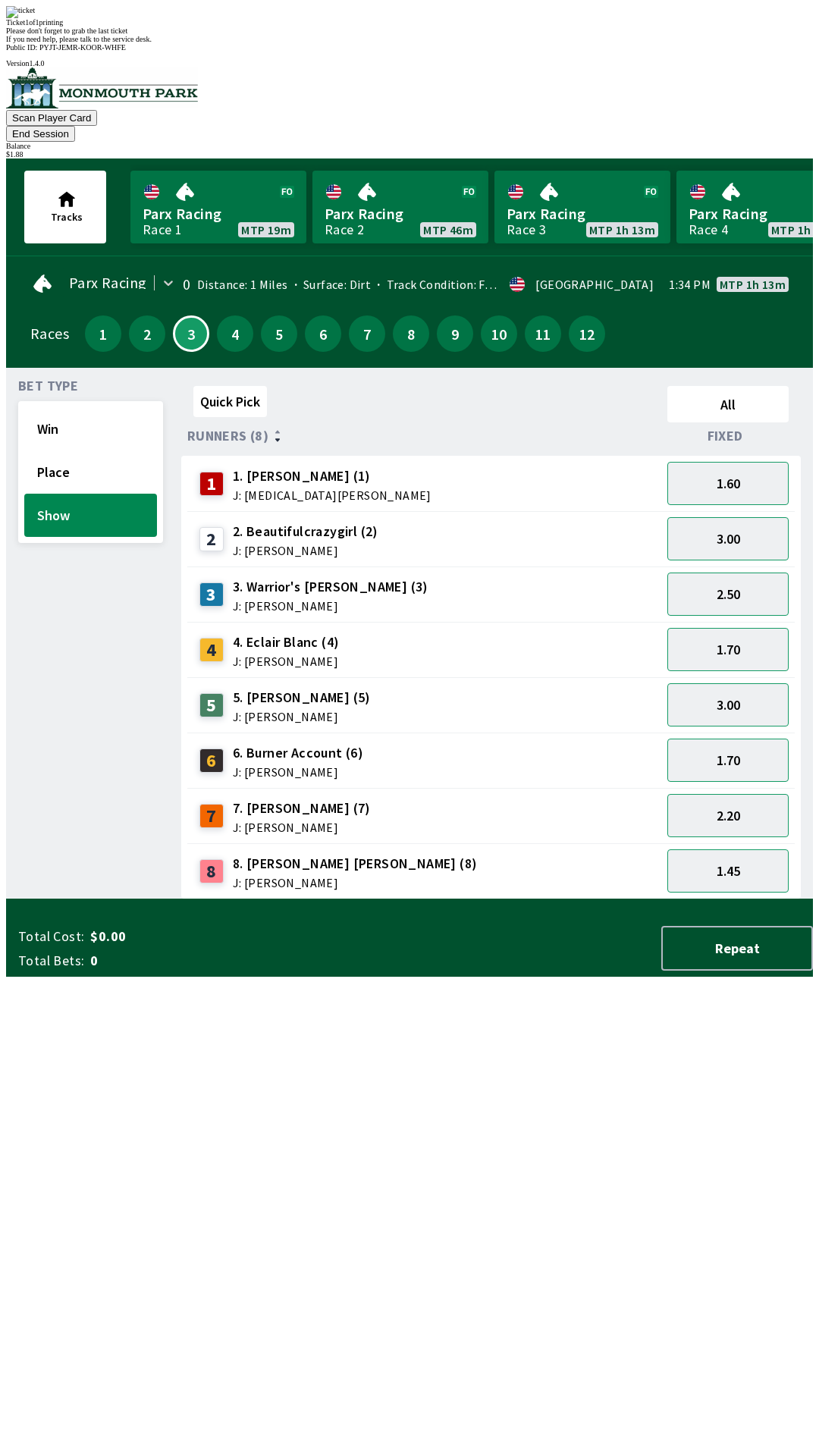
click at [57, 899] on div "Bet Type Win Place Show" at bounding box center [90, 640] width 145 height 519
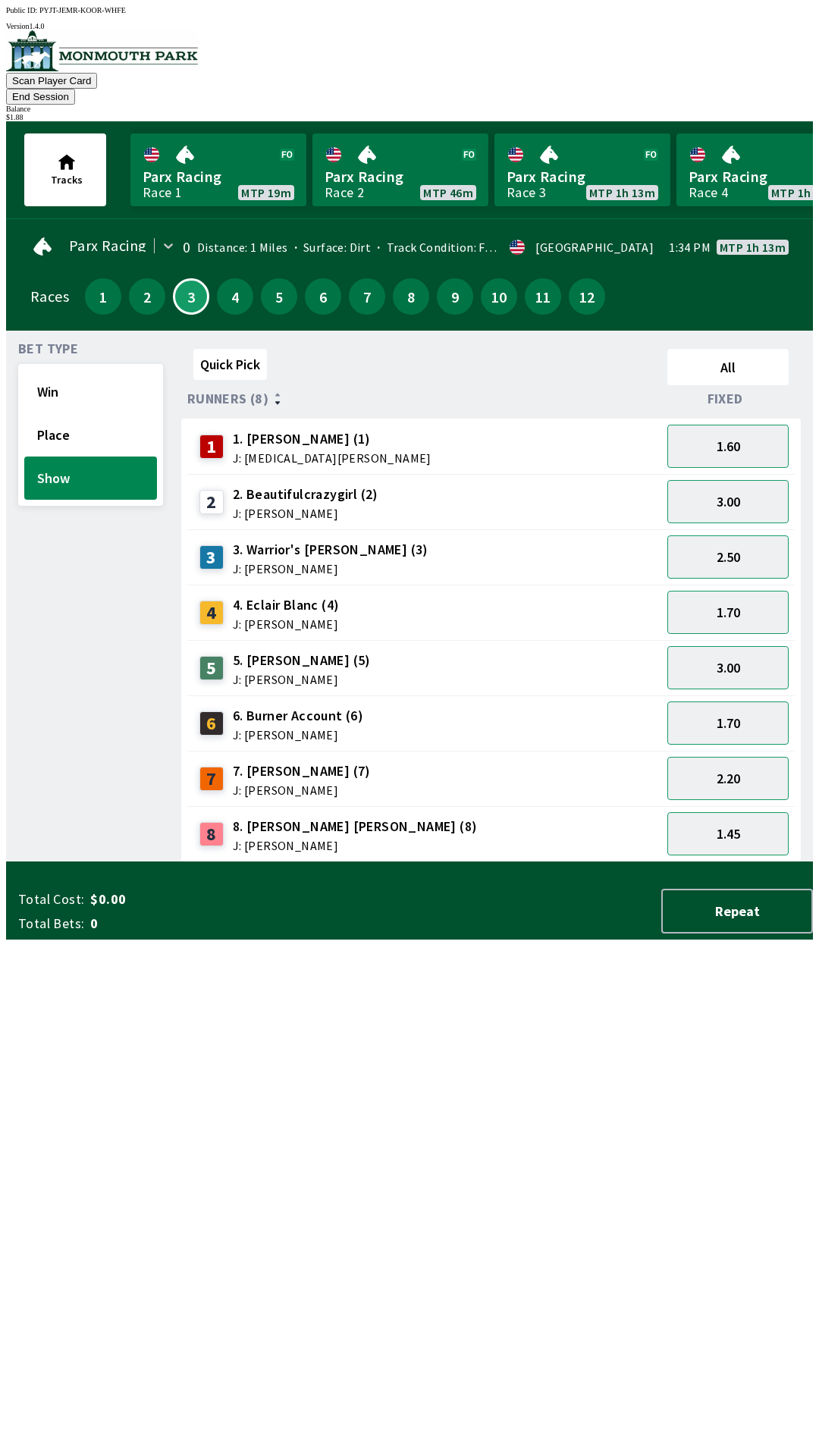
click at [75, 89] on button "End Session" at bounding box center [40, 97] width 69 height 16
